Goal: Information Seeking & Learning: Learn about a topic

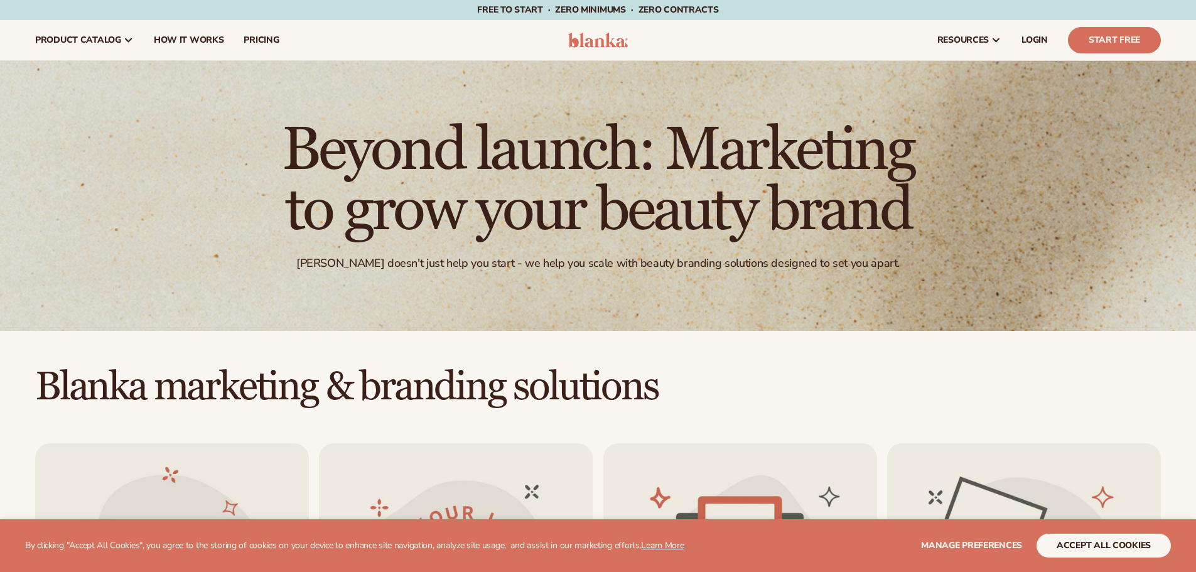
scroll to position [691, 0]
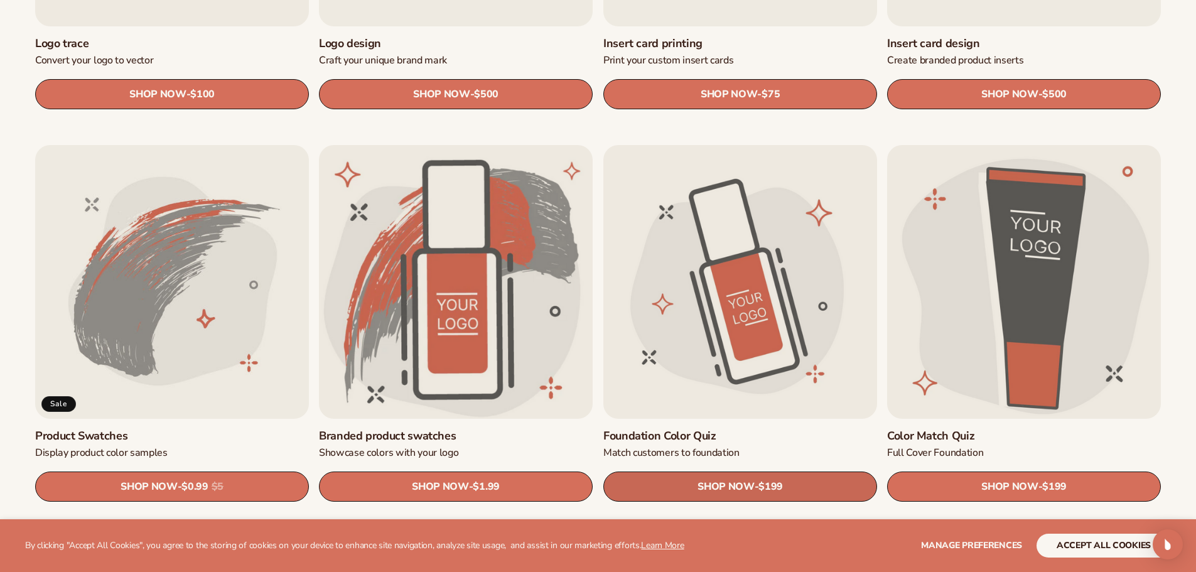
click at [776, 486] on span "$199" at bounding box center [771, 487] width 24 height 12
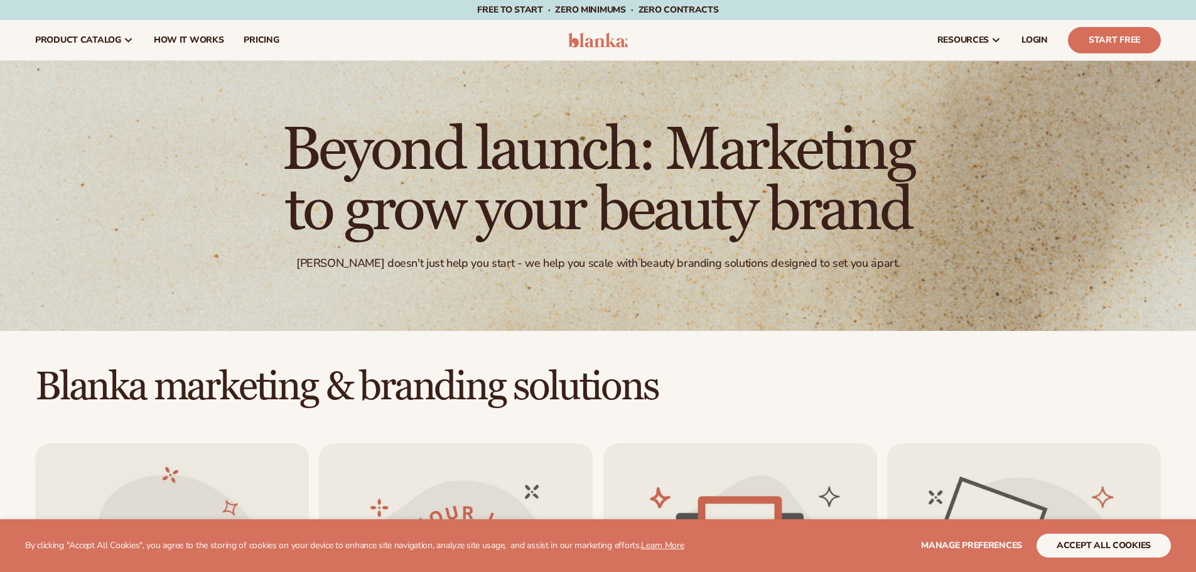
scroll to position [691, 0]
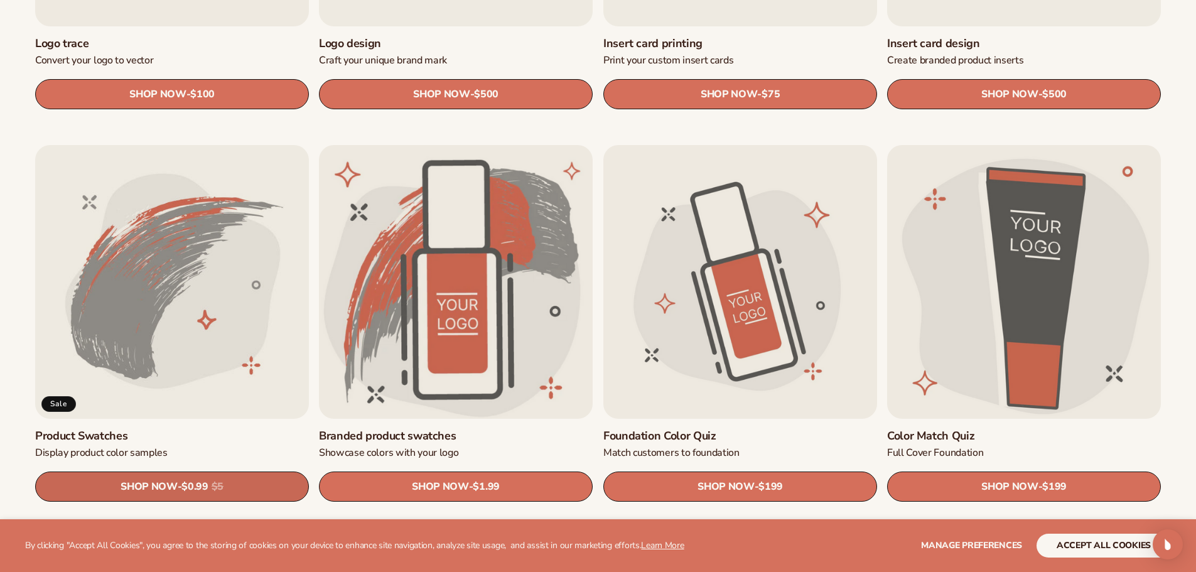
click at [186, 487] on span "$0.99" at bounding box center [195, 487] width 26 height 12
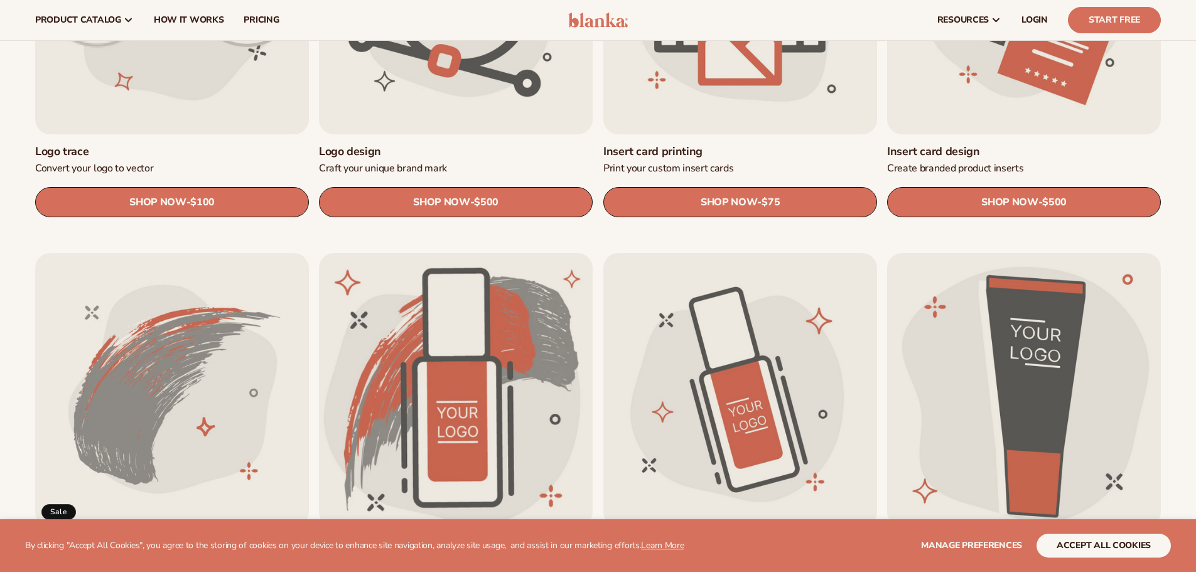
scroll to position [314, 0]
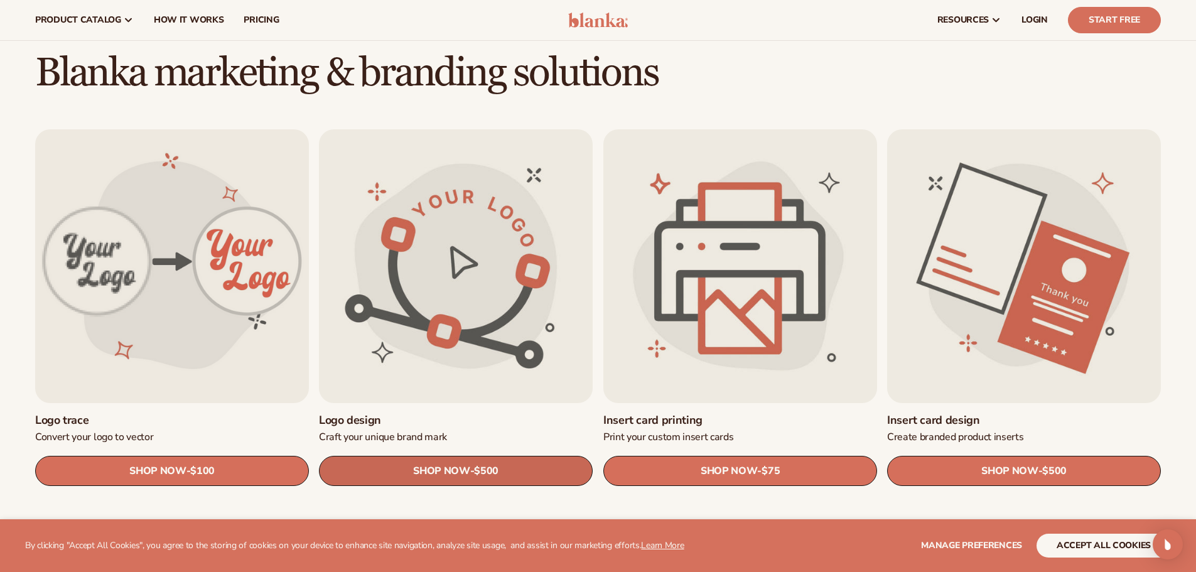
click at [479, 467] on span "$500" at bounding box center [487, 472] width 24 height 12
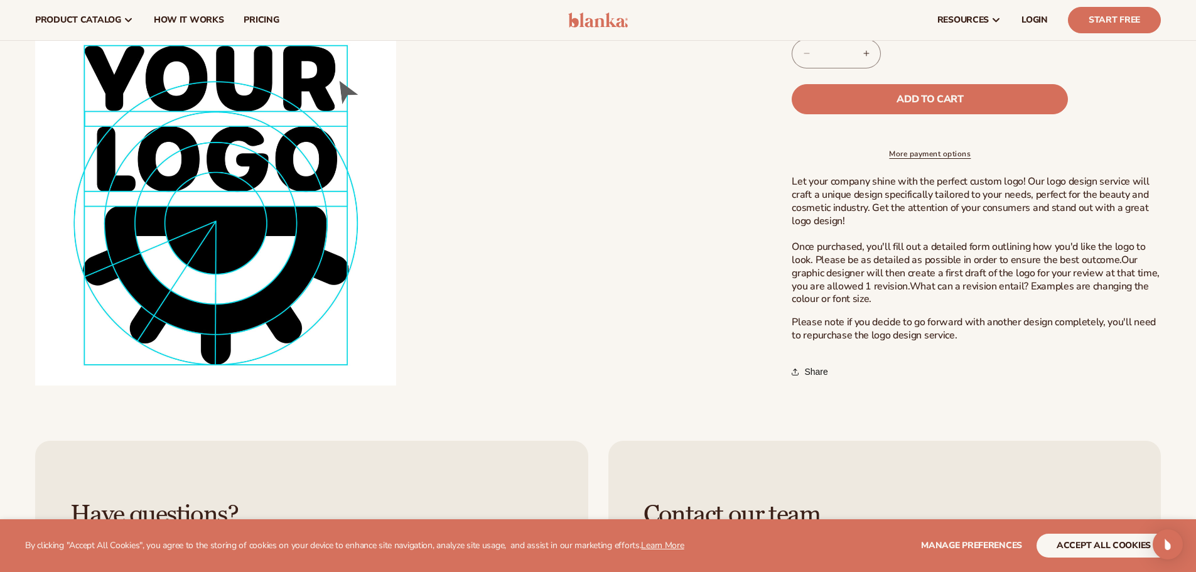
scroll to position [377, 0]
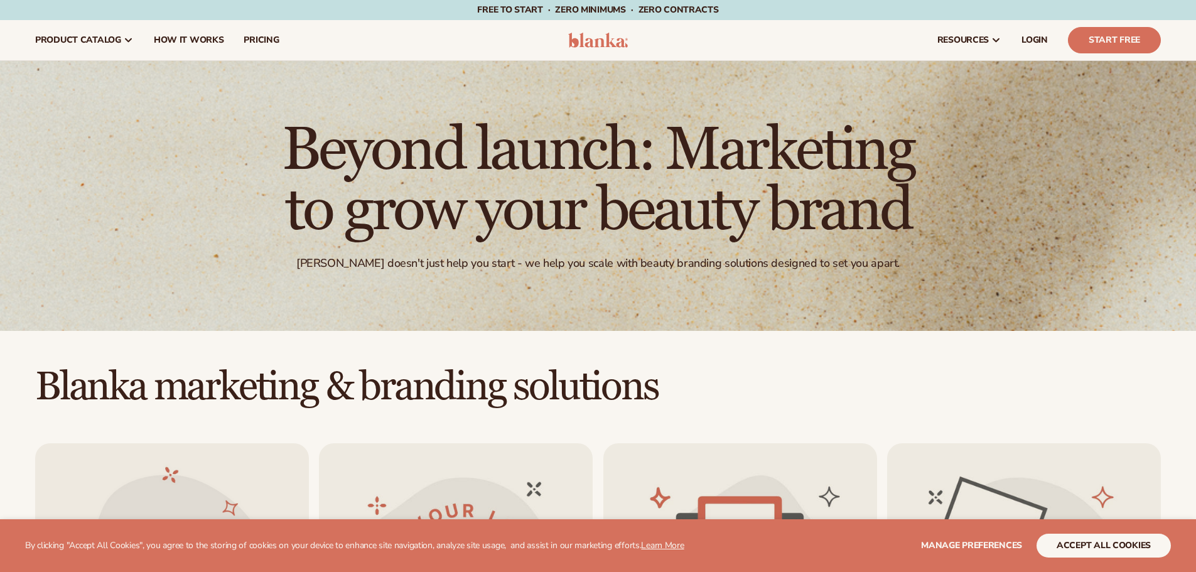
scroll to position [314, 0]
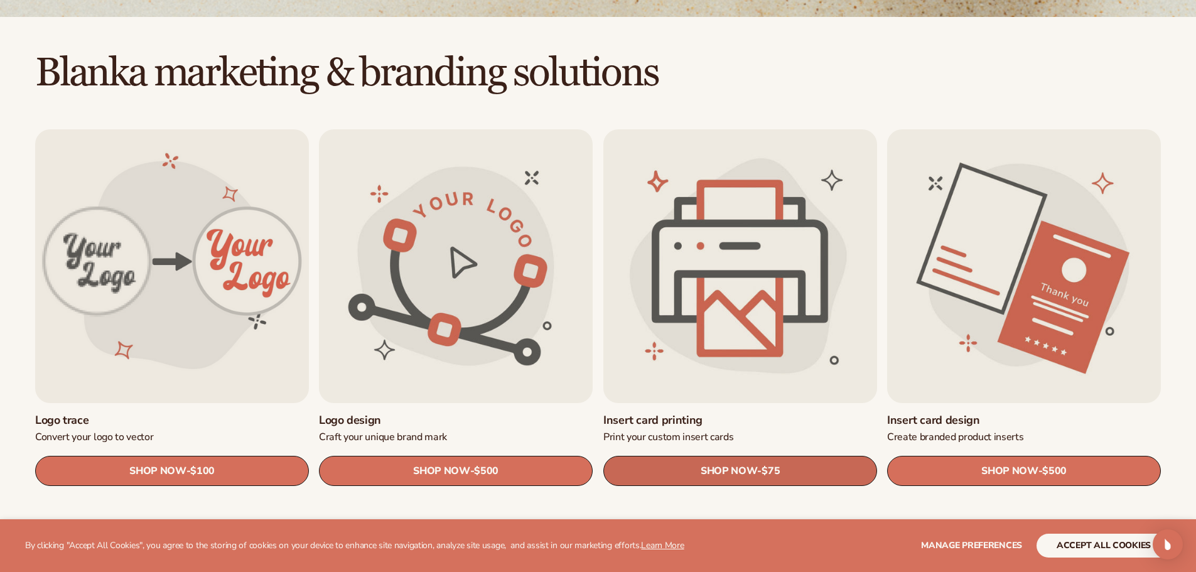
click at [769, 460] on link "SHOP NOW - Regular price $75 Sale price $75 Regular price Unit price / per" at bounding box center [741, 472] width 274 height 30
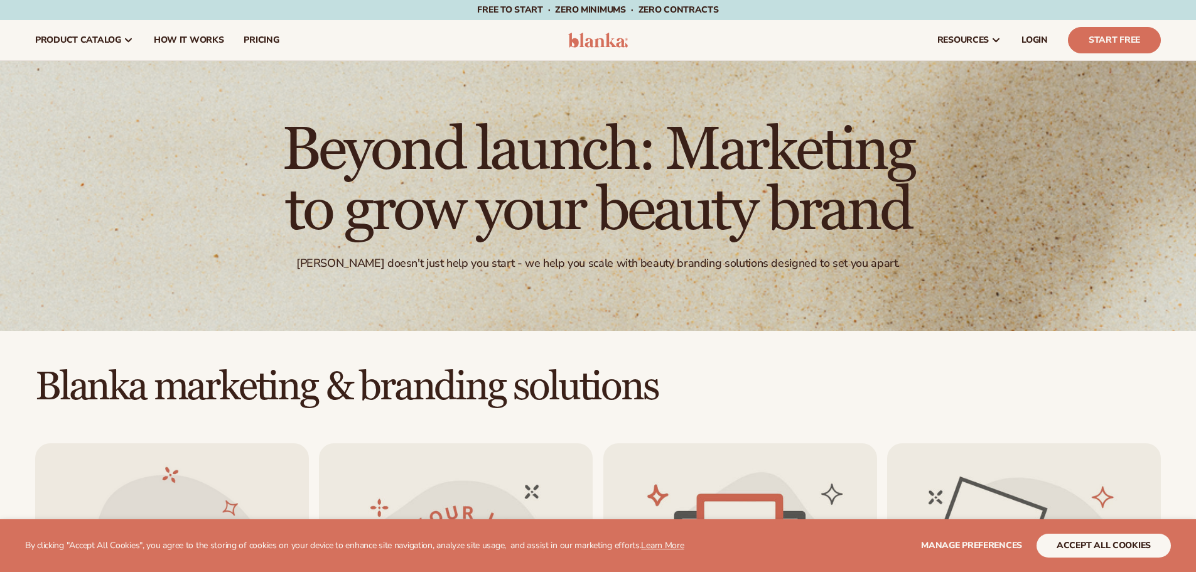
scroll to position [314, 0]
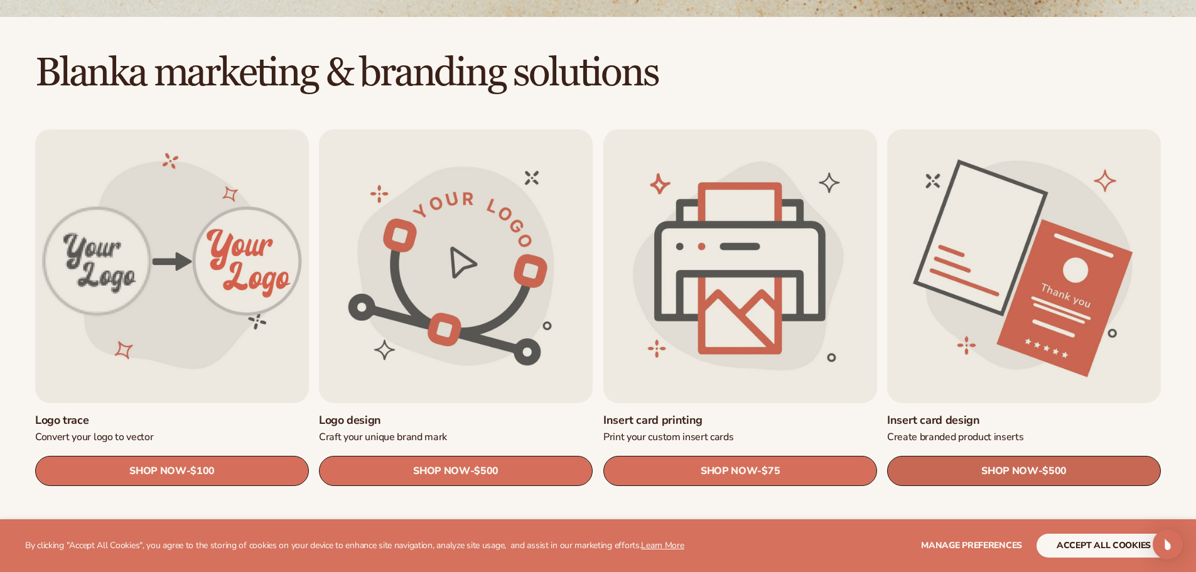
click at [1057, 470] on span "$500" at bounding box center [1055, 472] width 24 height 12
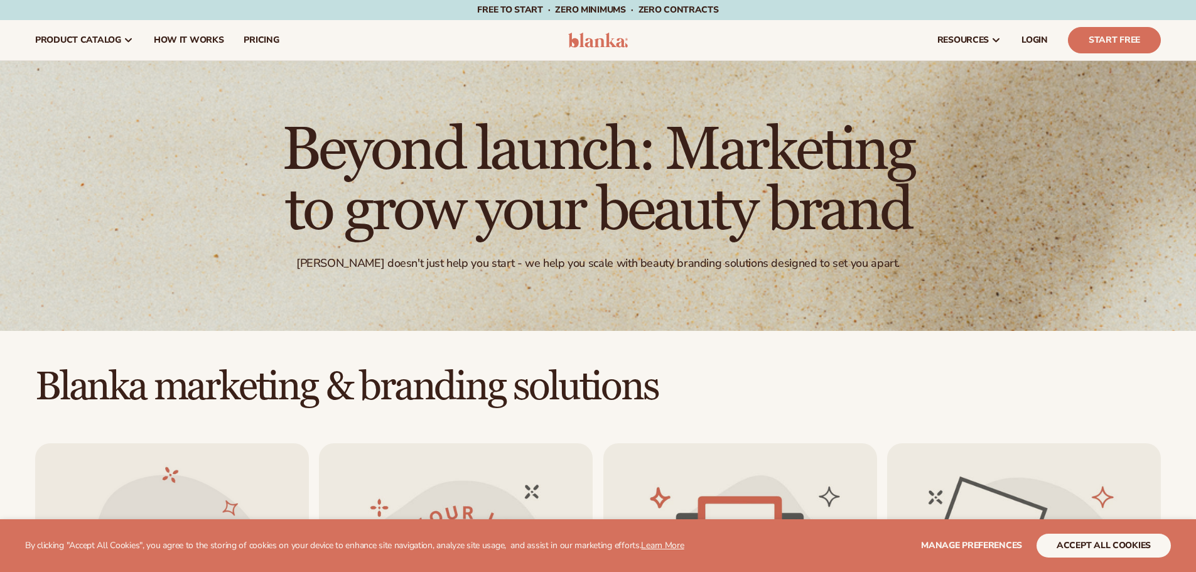
scroll to position [314, 0]
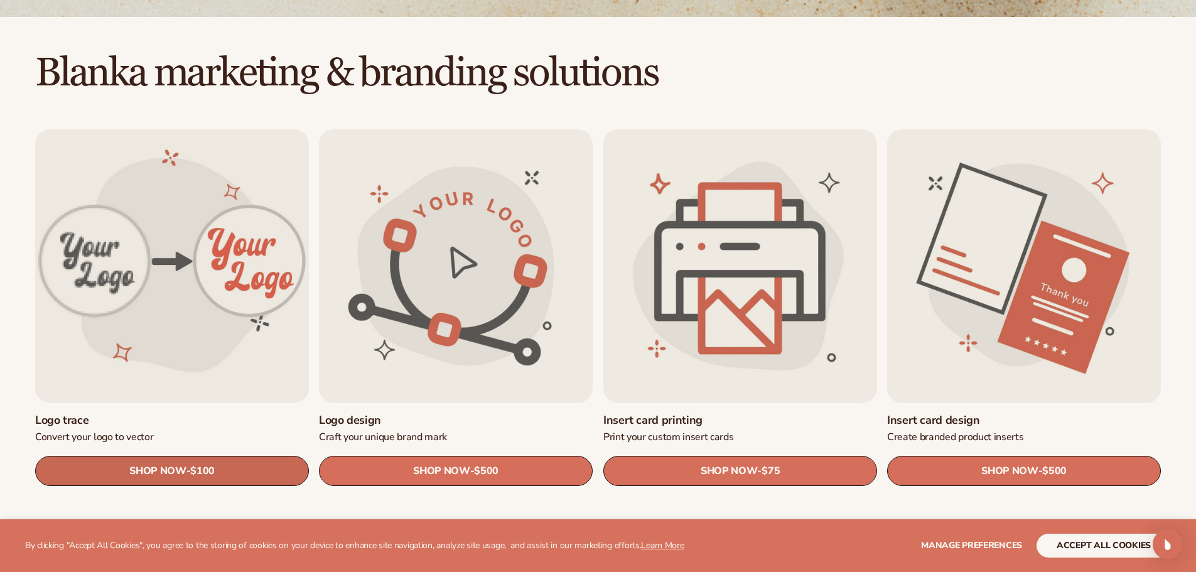
click at [202, 467] on span "$100" at bounding box center [202, 472] width 24 height 12
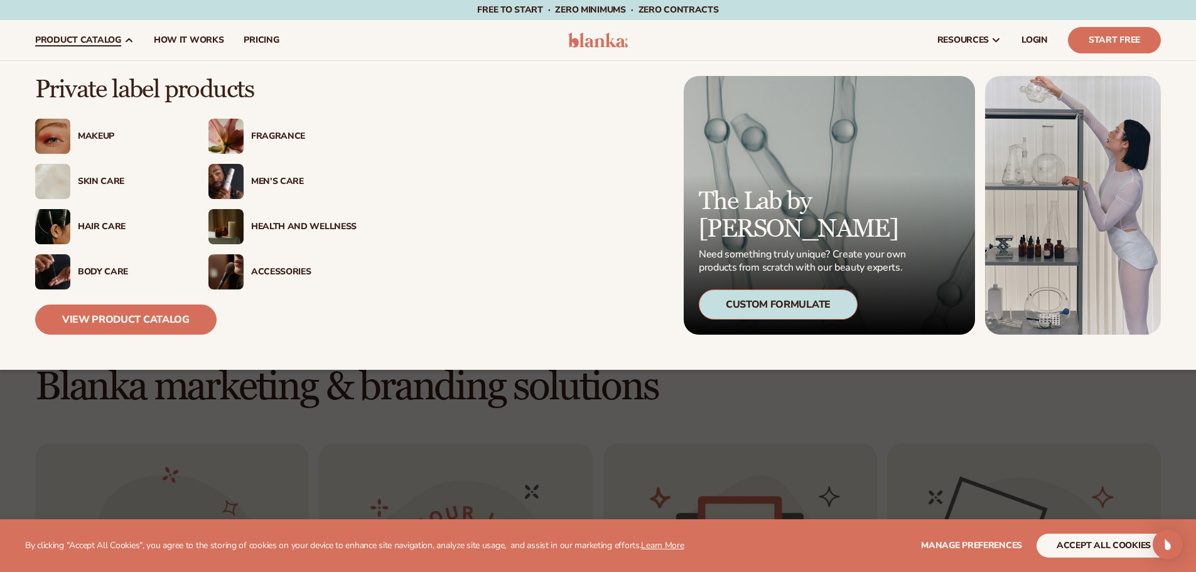
click at [268, 136] on div "Fragrance" at bounding box center [304, 136] width 106 height 11
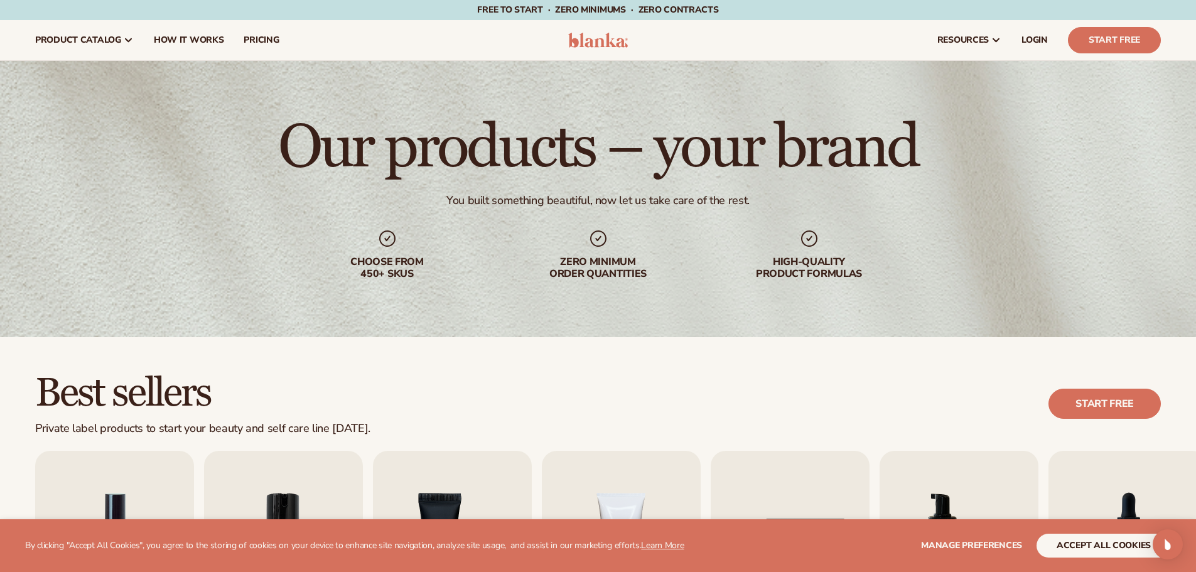
scroll to position [314, 0]
